Goal: Task Accomplishment & Management: Manage account settings

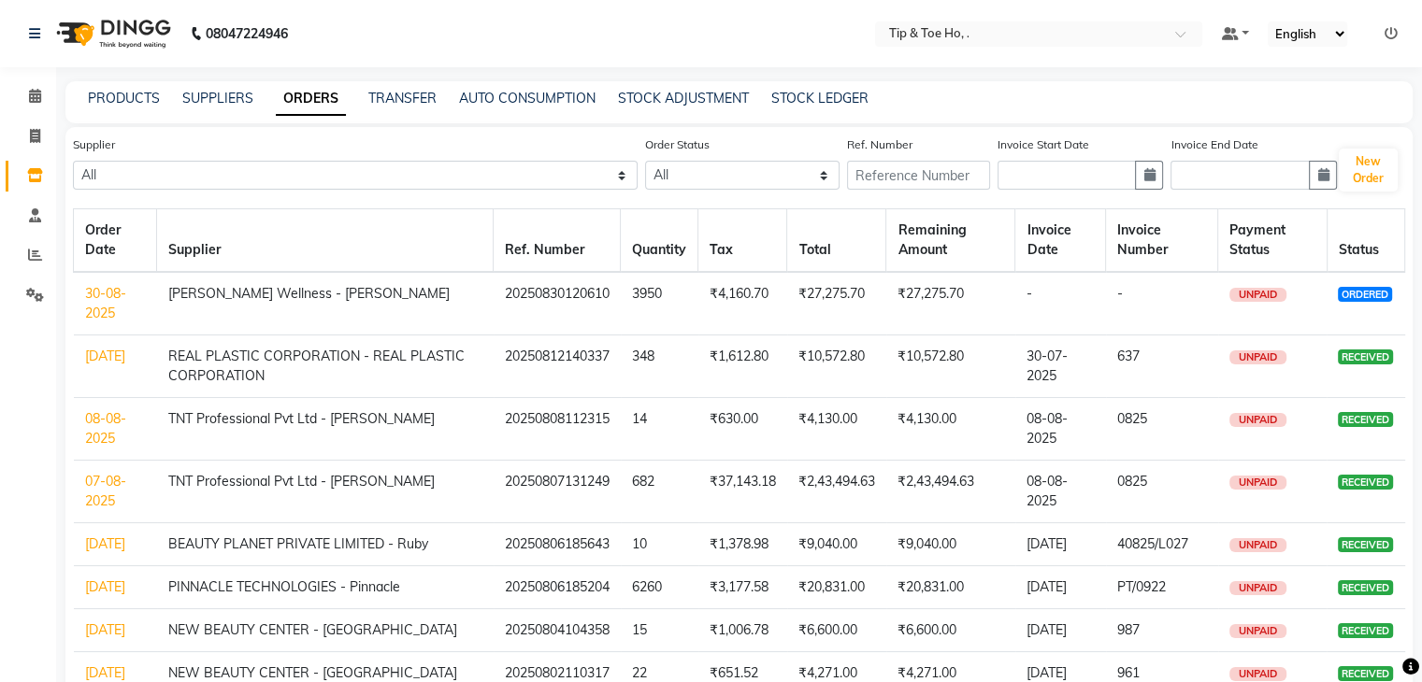
click at [102, 294] on link "30-08-2025" at bounding box center [105, 303] width 41 height 36
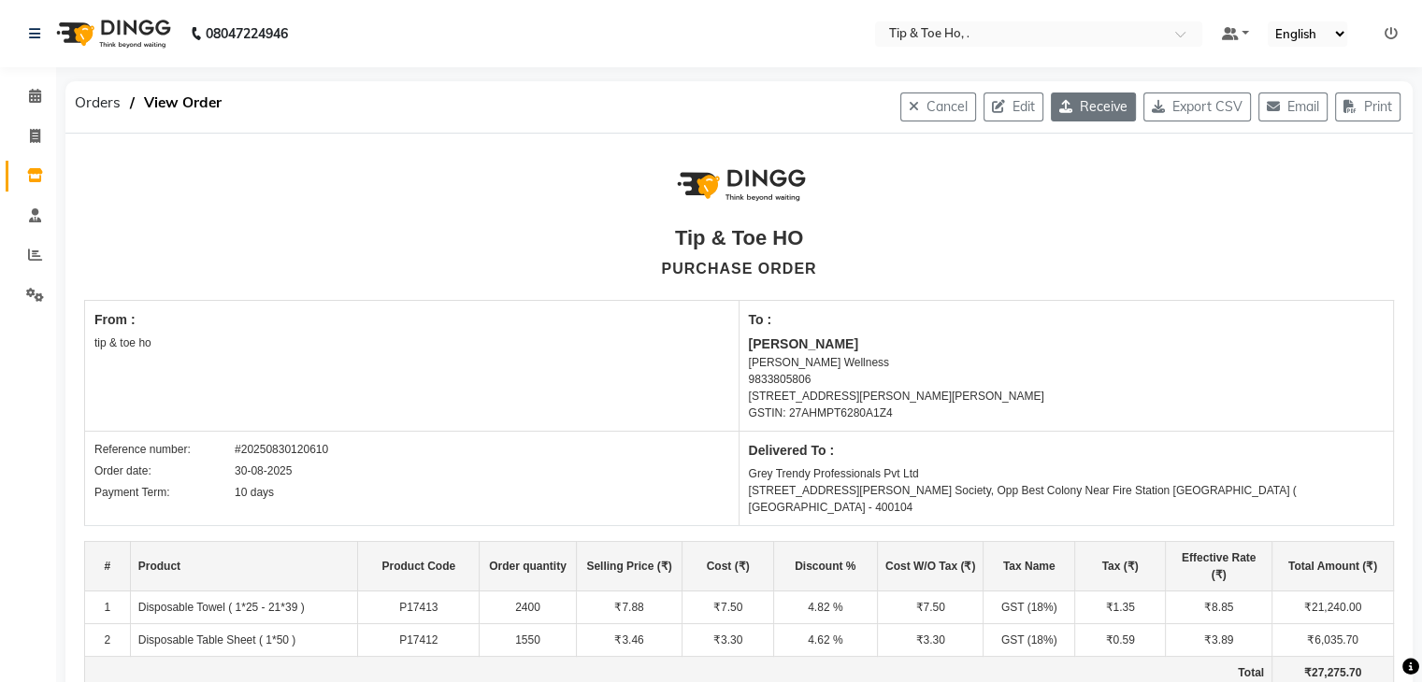
click at [1092, 104] on button "Receive" at bounding box center [1093, 107] width 85 height 29
select select "1395"
select select "1629"
select select "4644"
select select "false"
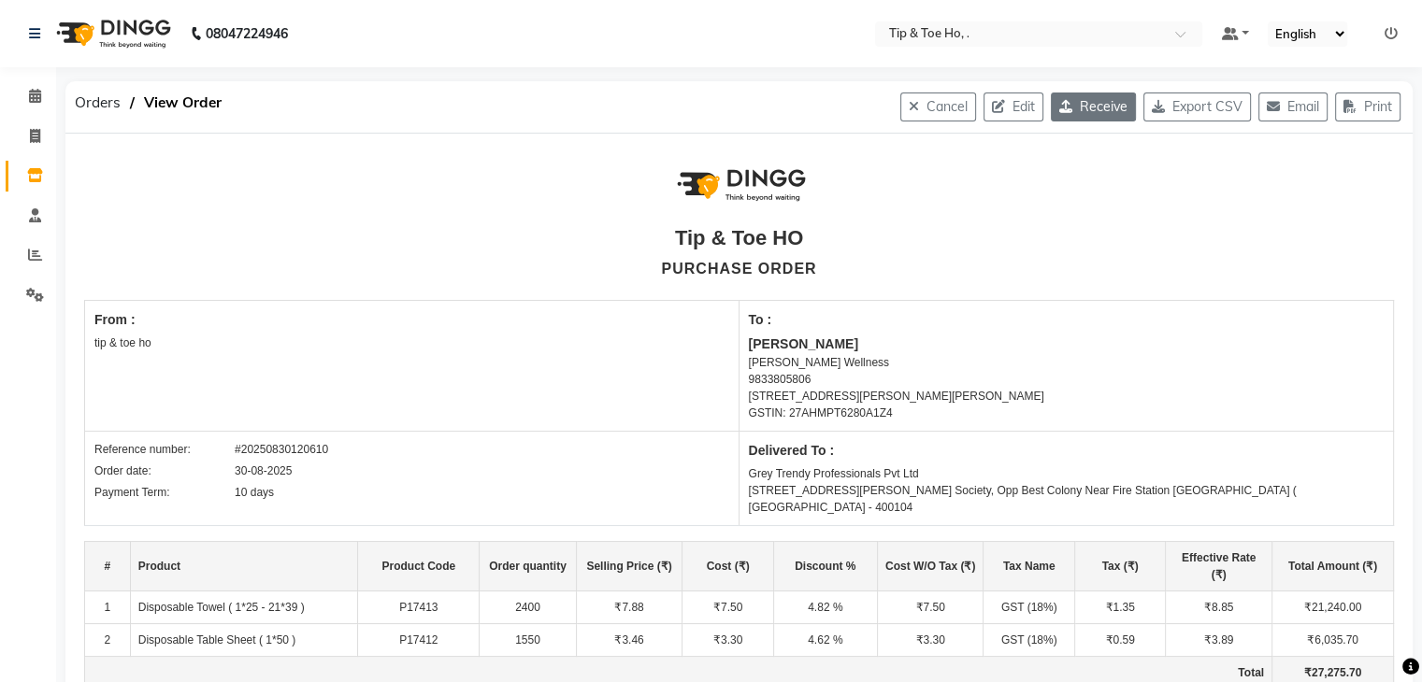
select select "2230"
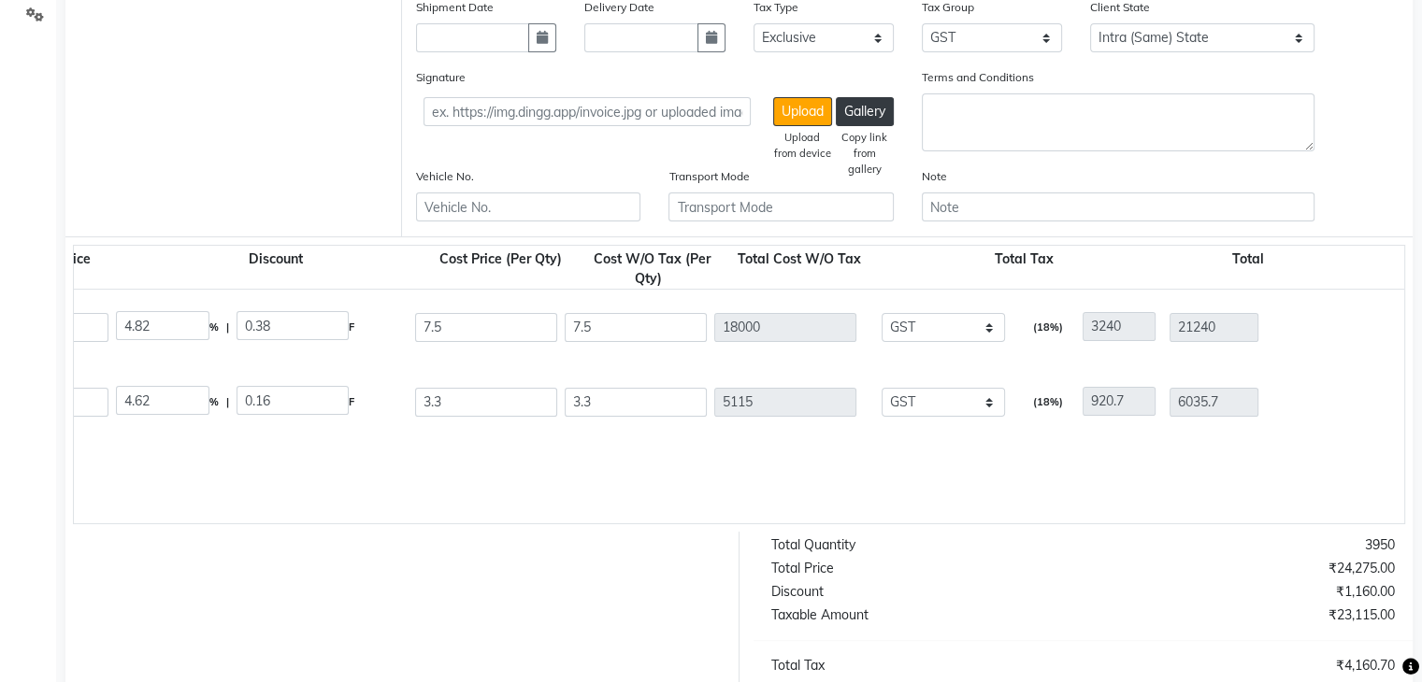
scroll to position [0, 1236]
click at [980, 337] on select "None GST GST GST" at bounding box center [941, 327] width 123 height 29
select select "4288"
click at [880, 318] on select "None GST GST GST" at bounding box center [941, 327] width 123 height 29
type input "2160"
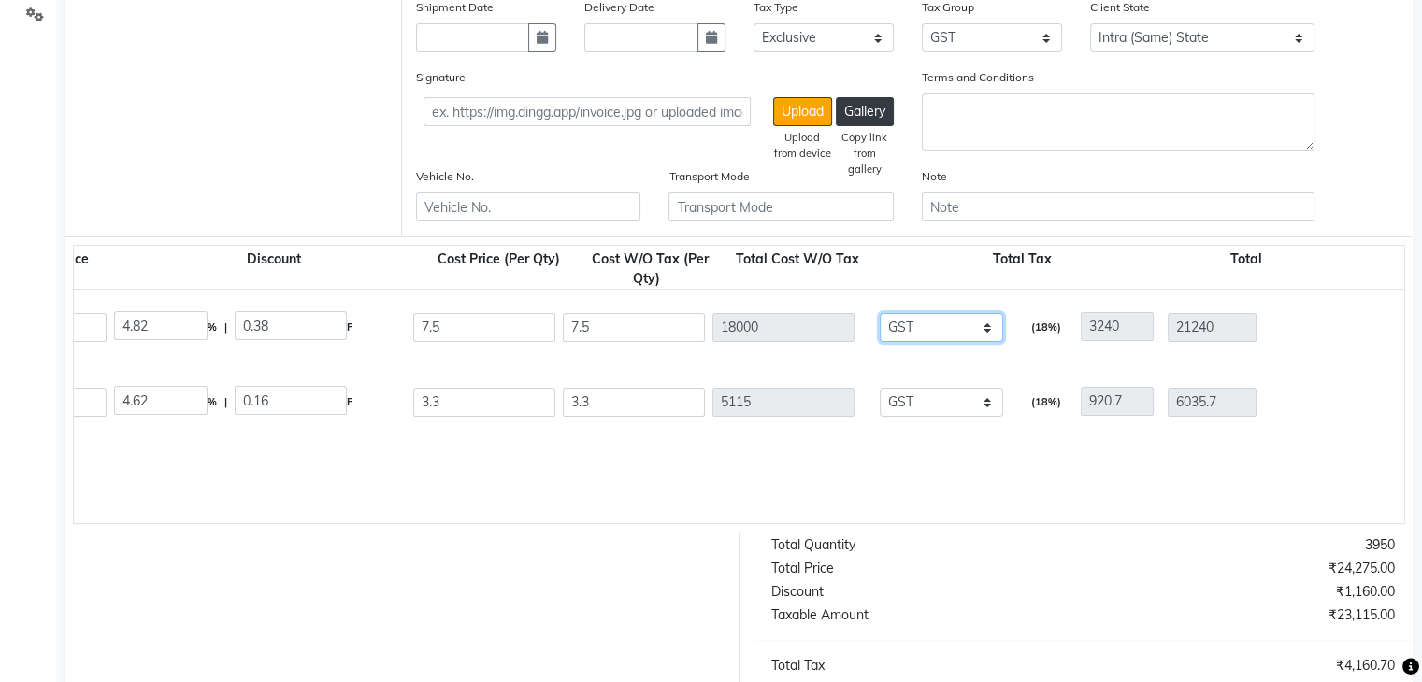
type input "20160"
drag, startPoint x: 947, startPoint y: 333, endPoint x: 946, endPoint y: 408, distance: 74.8
click at [946, 408] on div "Disposable Towel ( 1*25 - 21*39 ) 1 PC P17413 2400 0 2400 7.88 4.82 % | 0.38 F …" at bounding box center [168, 407] width 2660 height 234
select select "4195"
click at [880, 318] on select "None GST GST GST" at bounding box center [941, 327] width 123 height 29
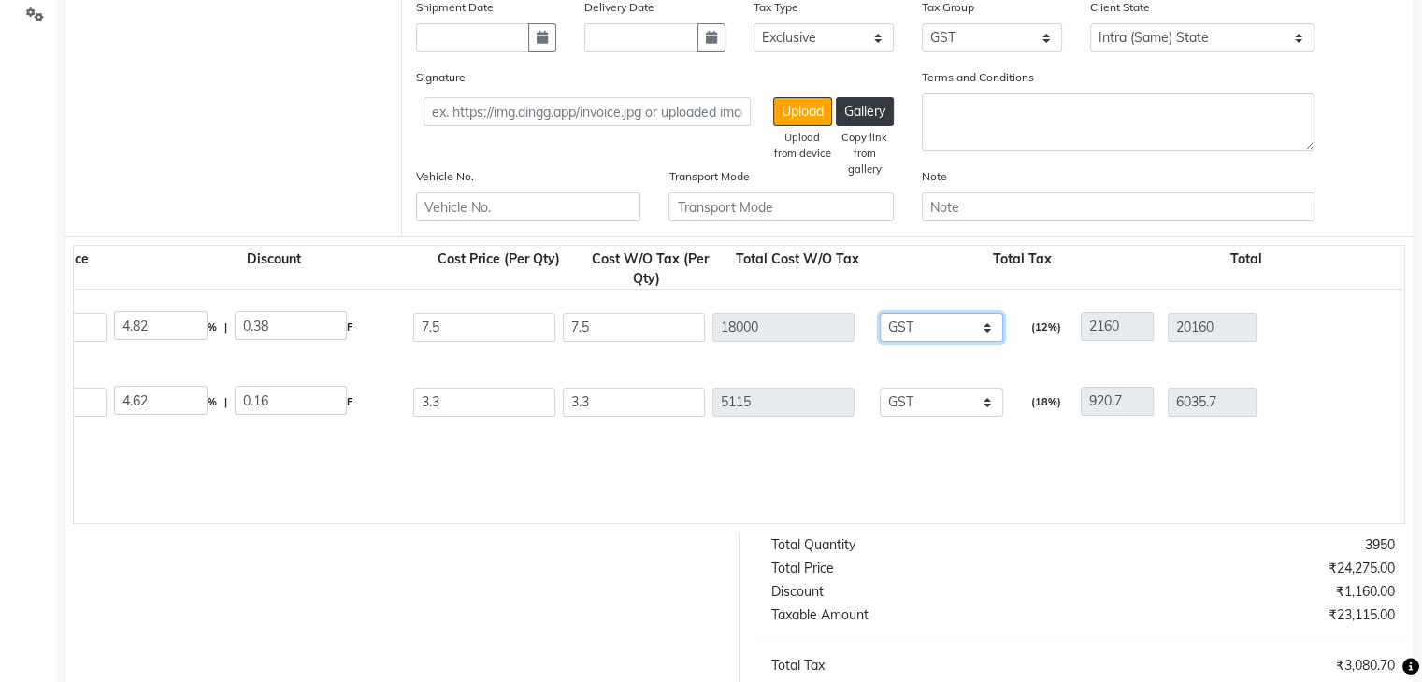
type input "900"
type input "18900"
click at [946, 408] on select "None GST GST GST" at bounding box center [941, 402] width 123 height 29
select select "4195"
click at [880, 393] on select "None GST GST GST" at bounding box center [941, 402] width 123 height 29
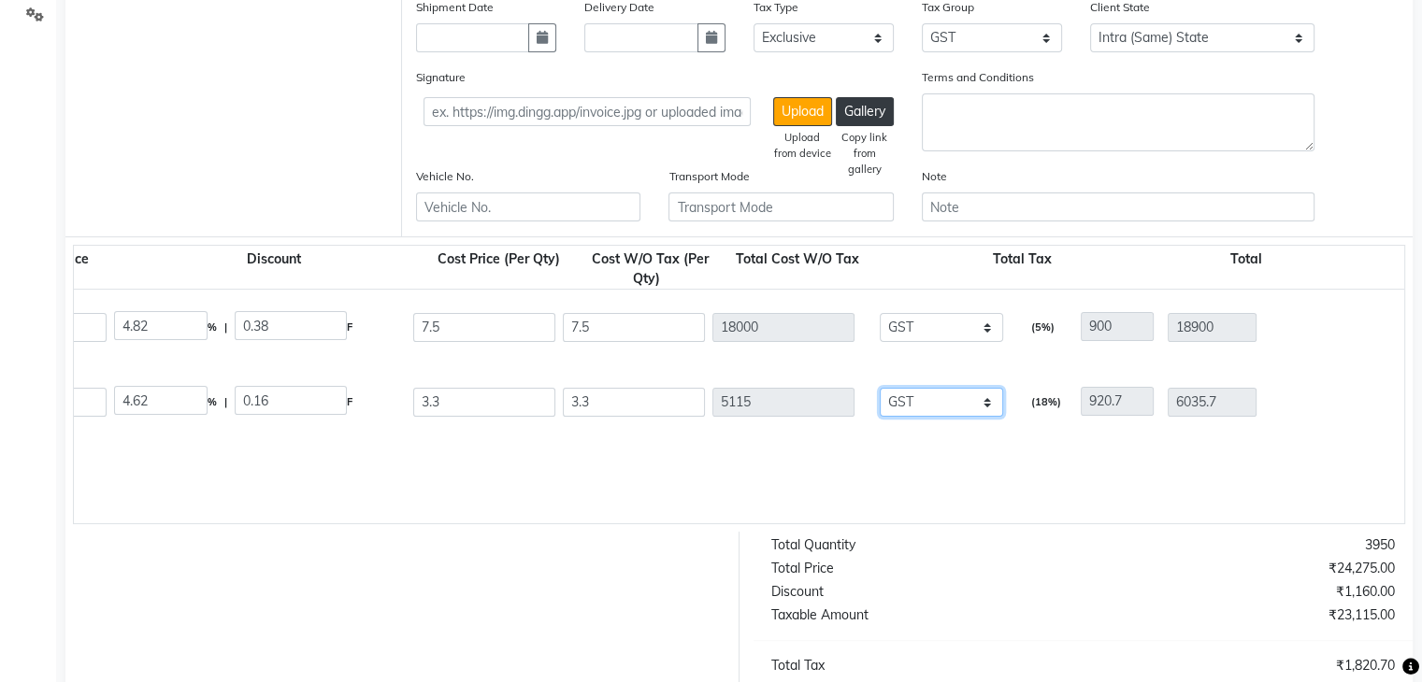
type input "255.75"
type input "5370.75"
click at [1047, 579] on div "Total Price" at bounding box center [920, 569] width 326 height 20
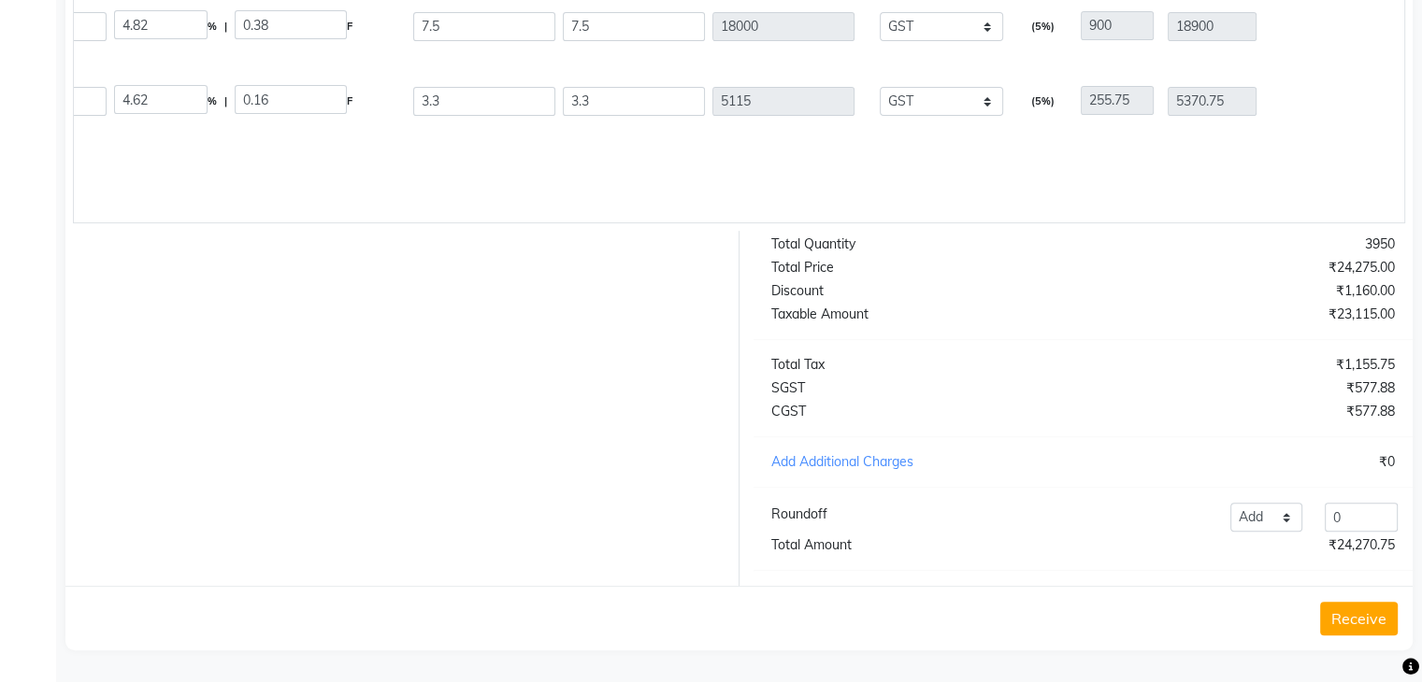
scroll to position [583, 0]
click at [1356, 532] on input "0" at bounding box center [1361, 517] width 73 height 29
type input "0.25"
click at [1289, 472] on div "₹0" at bounding box center [1245, 462] width 326 height 20
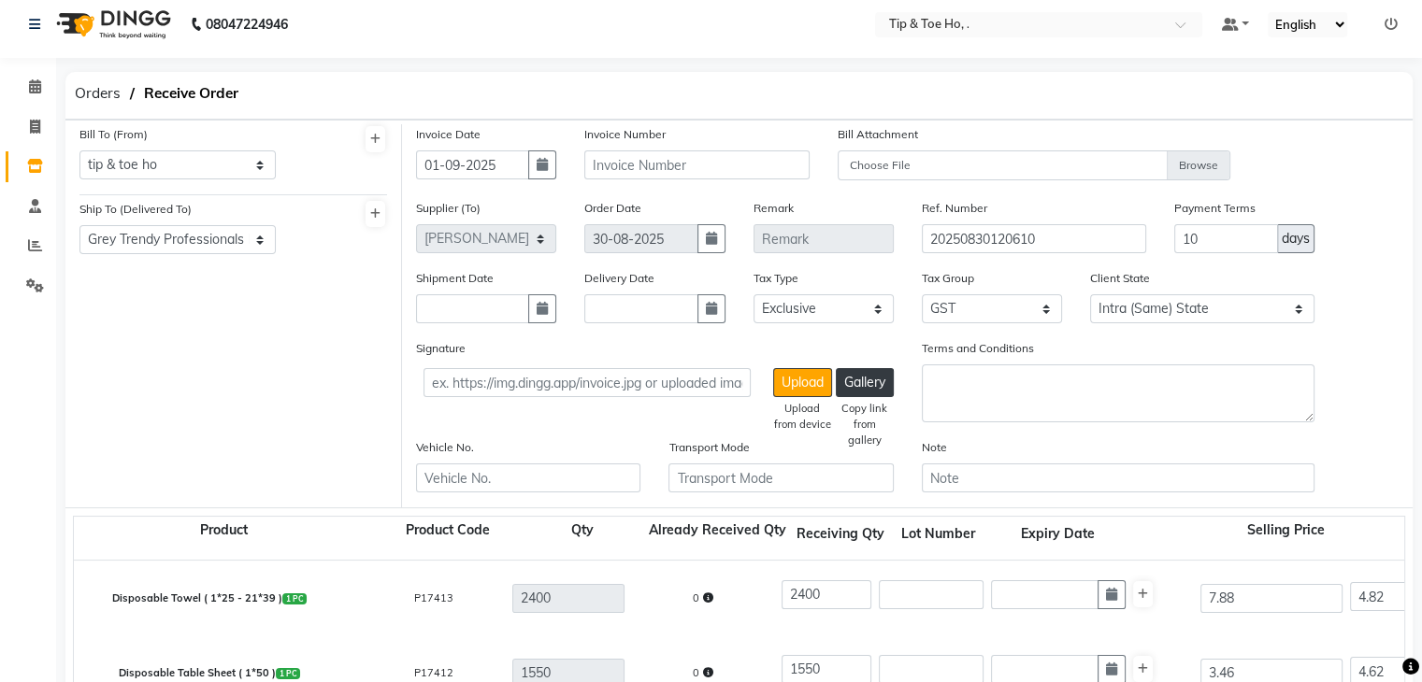
scroll to position [0, 0]
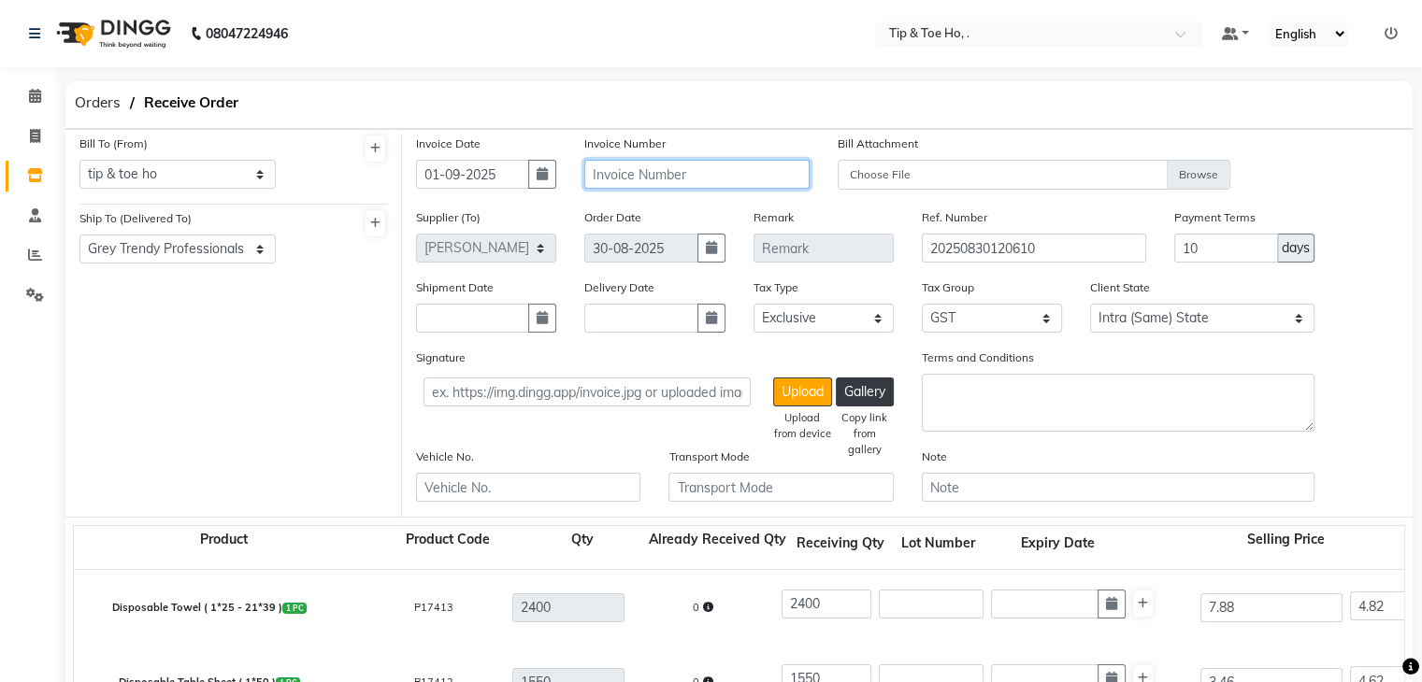
click at [759, 182] on input "text" at bounding box center [696, 174] width 224 height 29
type input "10013"
click at [1081, 129] on div "Bill To (From) Select Address tip & toe ho Grey Trendy Professionals Pvt Ltd [S…" at bounding box center [738, 323] width 1347 height 389
click at [1209, 244] on input "10" at bounding box center [1226, 248] width 104 height 29
type input "1"
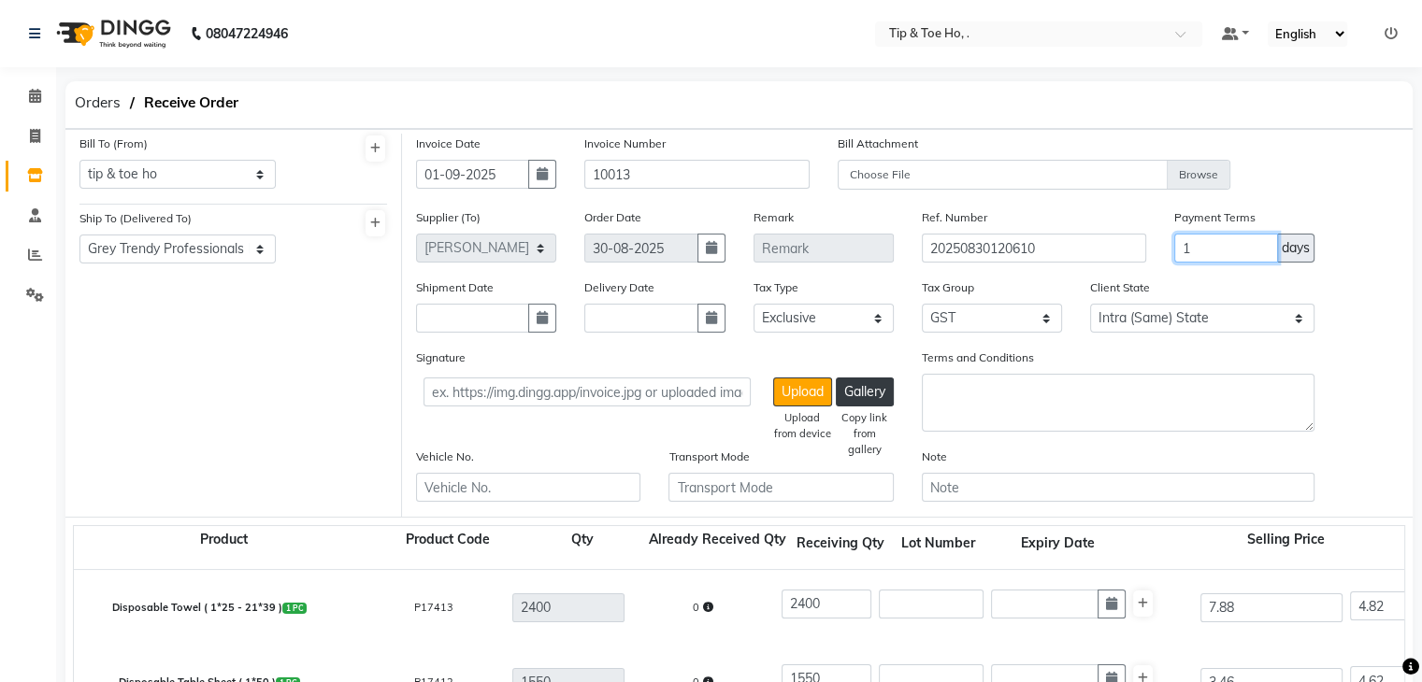
click at [1262, 261] on input "1" at bounding box center [1226, 248] width 104 height 29
type input "30"
click at [1320, 216] on div "Payment Terms 30 days" at bounding box center [1244, 243] width 168 height 70
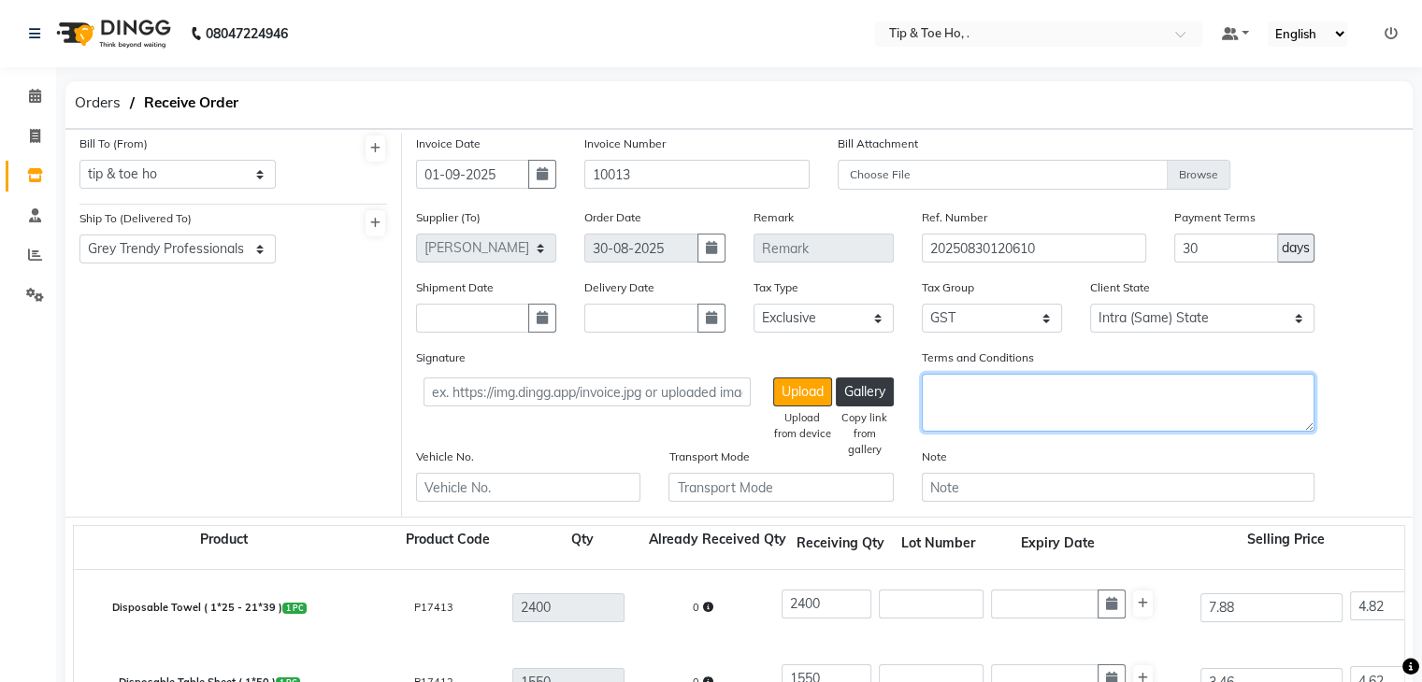
click at [1204, 399] on textarea "Terms and Conditions" at bounding box center [1118, 403] width 393 height 58
type textarea "Tip And Toe Branches"
